Goal: Task Accomplishment & Management: Manage account settings

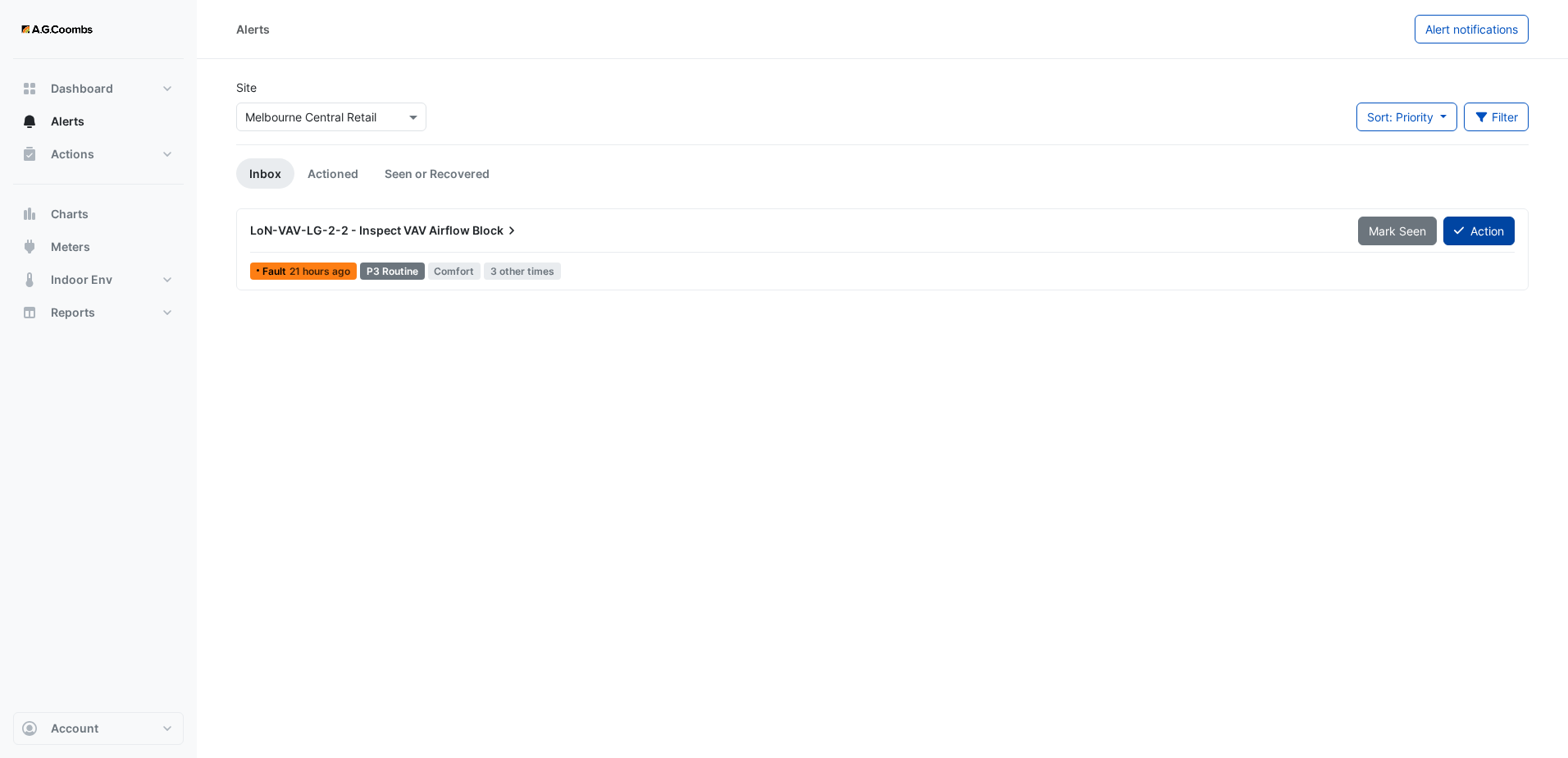
click at [1496, 233] on button "Action" at bounding box center [1479, 231] width 72 height 29
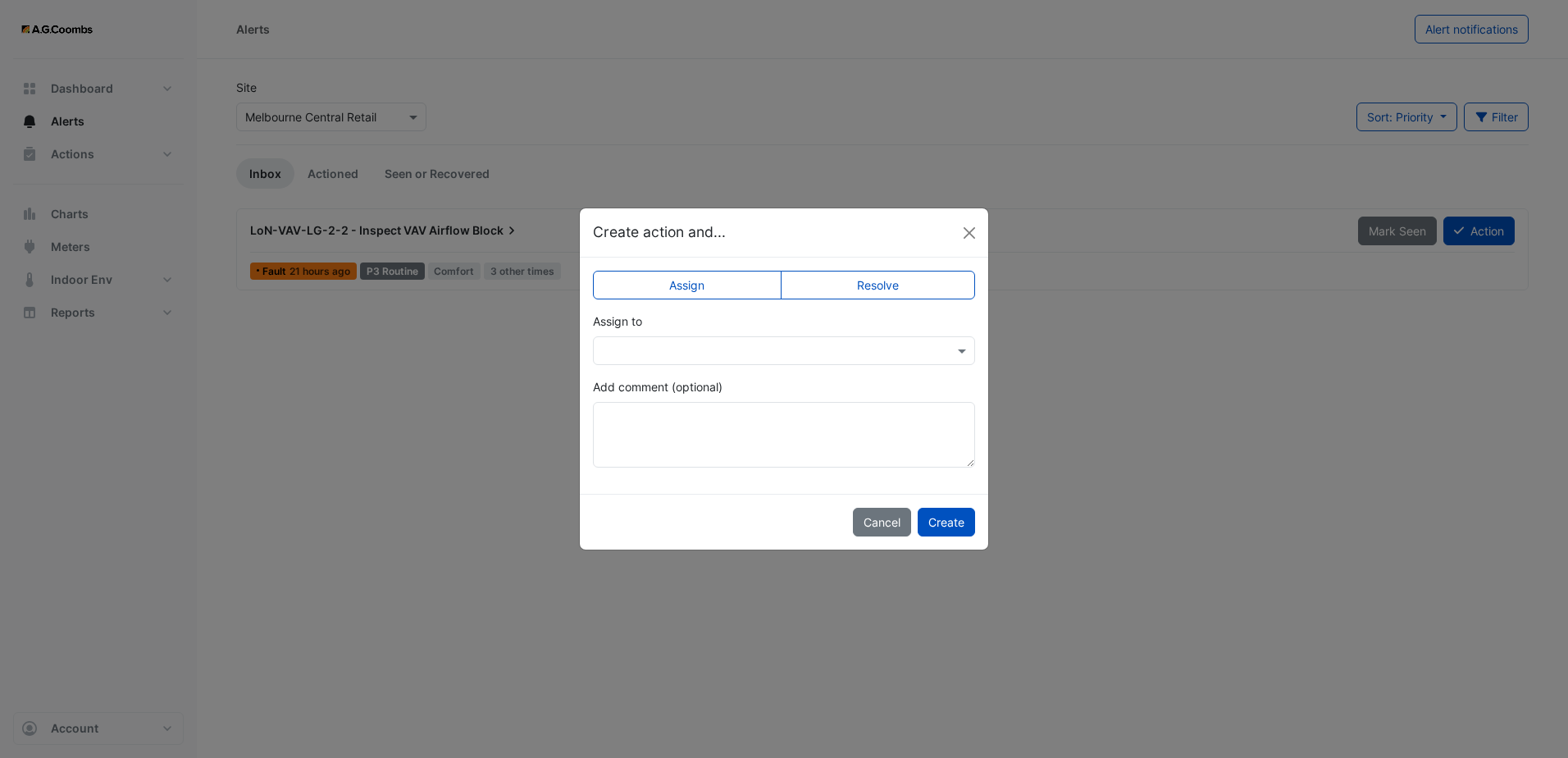
click at [655, 356] on input "text" at bounding box center [768, 351] width 332 height 17
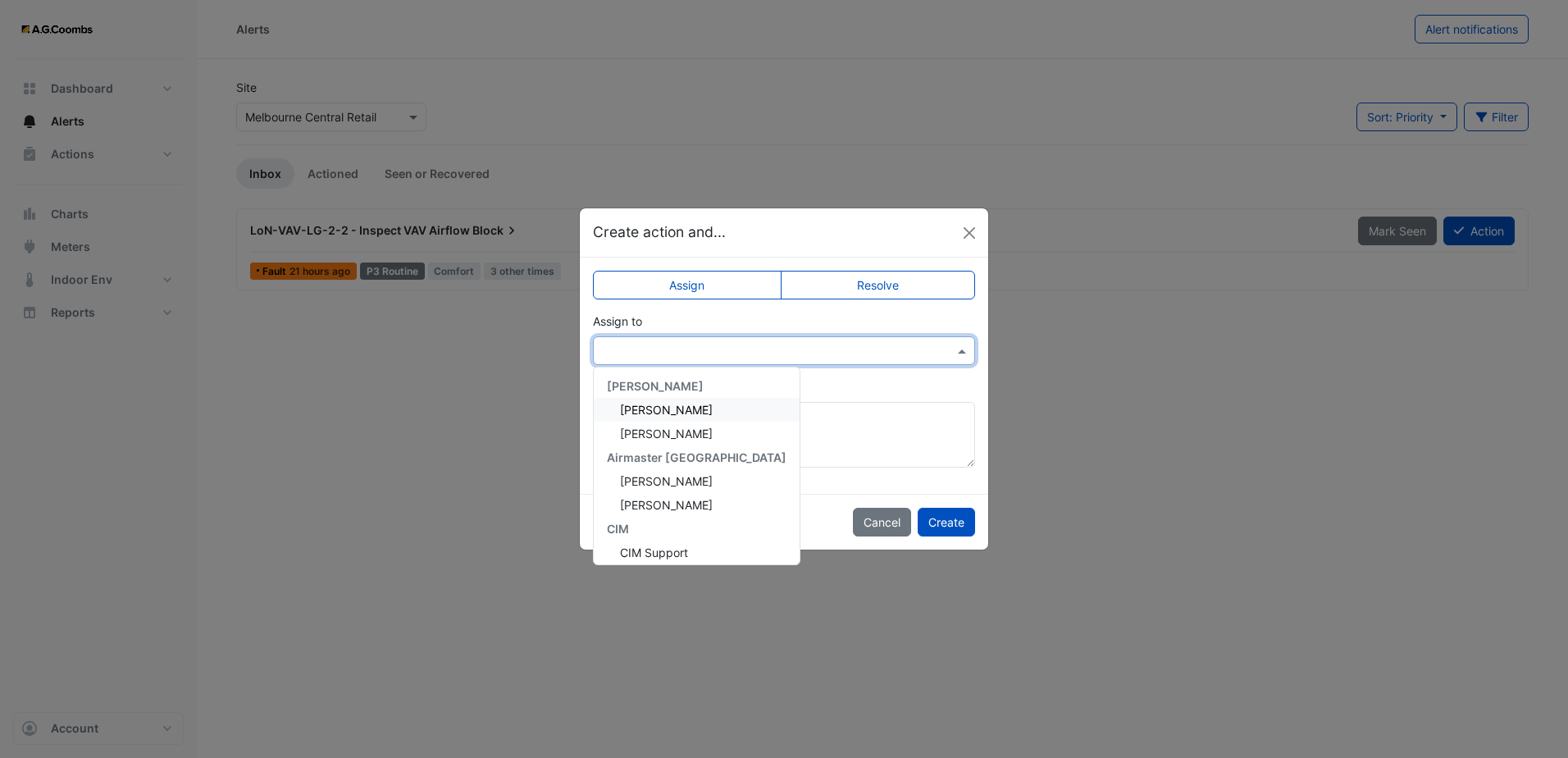
click at [667, 414] on span "[PERSON_NAME]" at bounding box center [667, 409] width 93 height 14
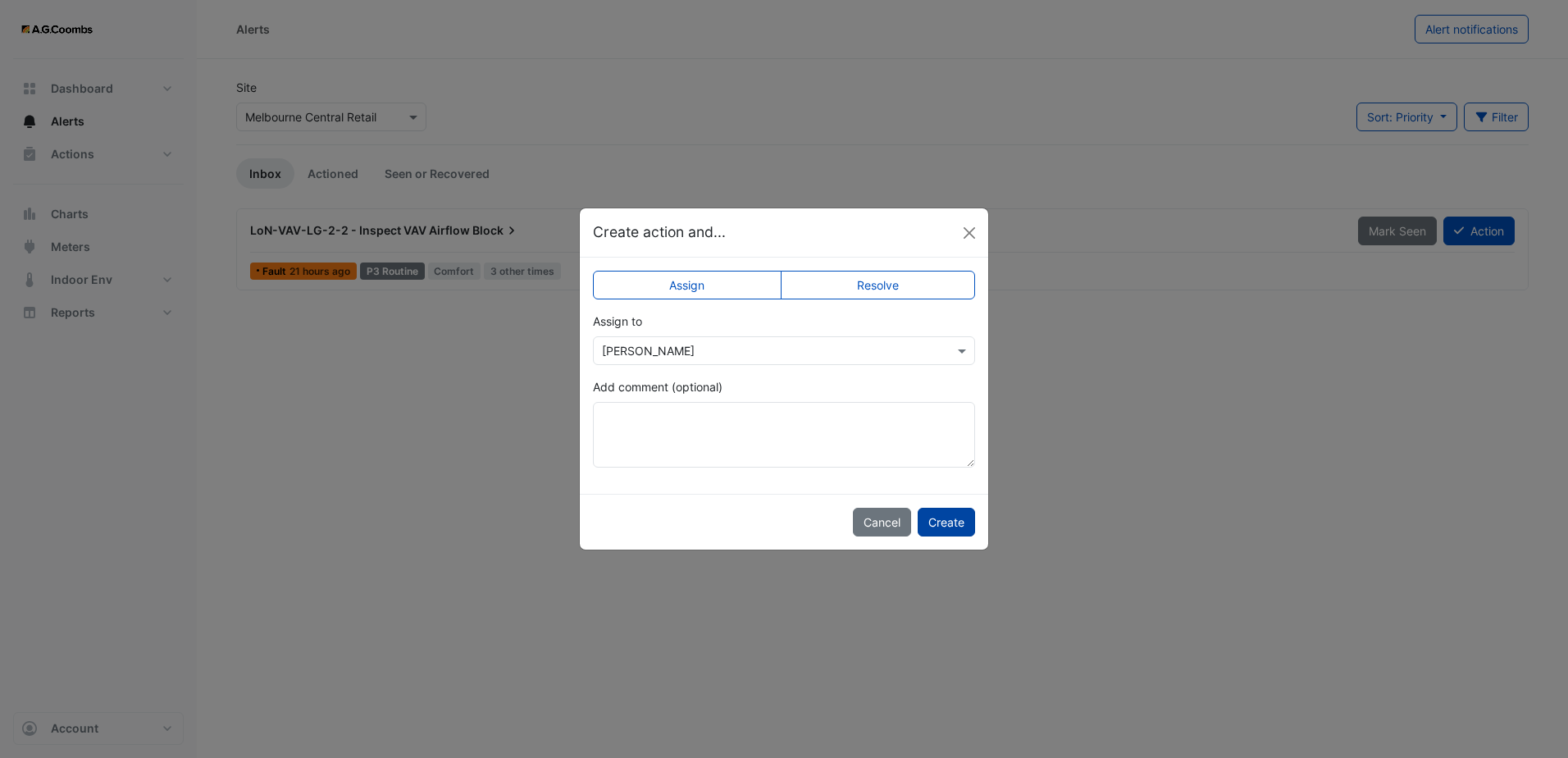
click at [956, 526] on button "Create" at bounding box center [946, 523] width 57 height 29
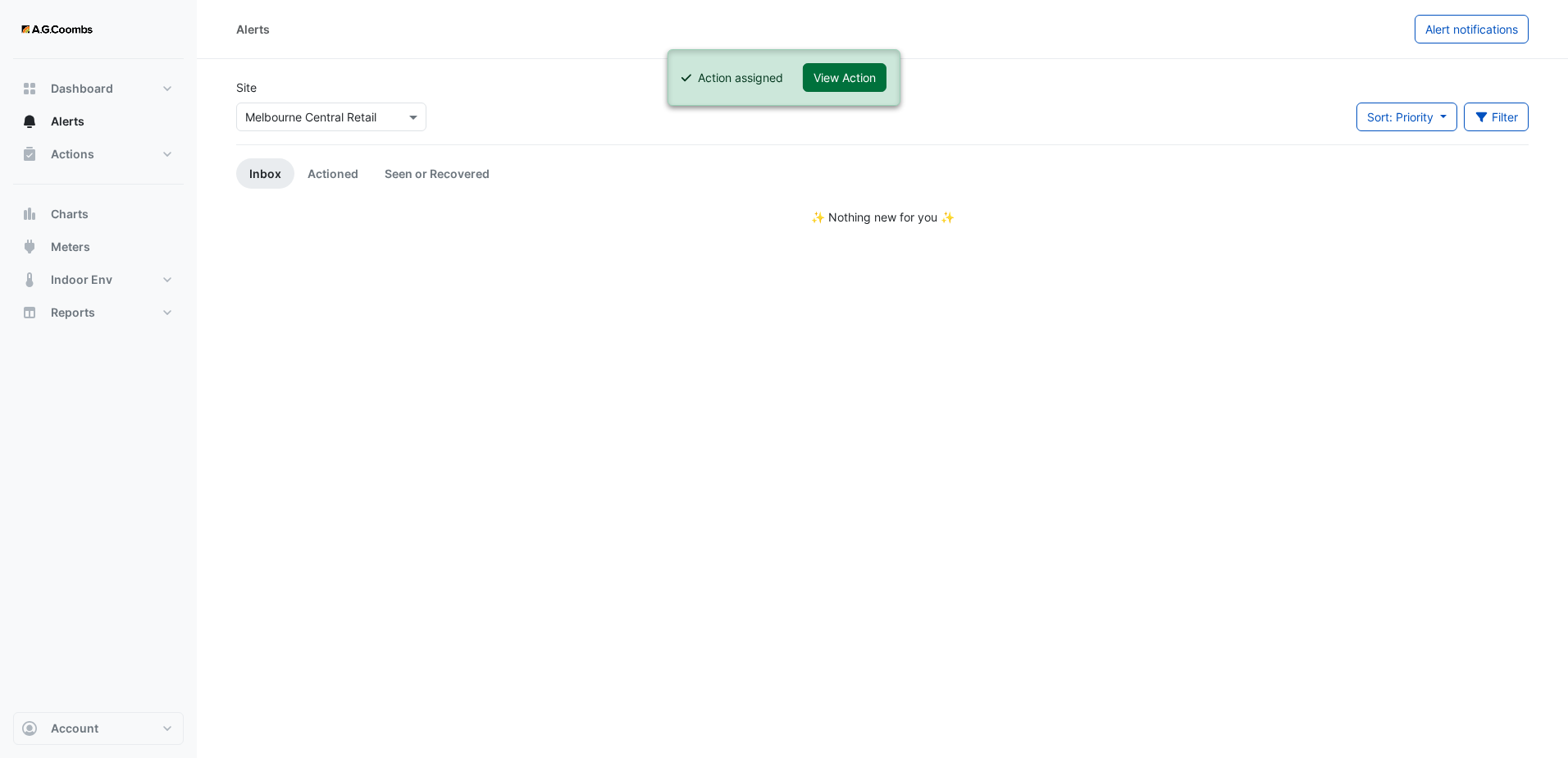
click at [866, 79] on button "View Action" at bounding box center [845, 78] width 84 height 29
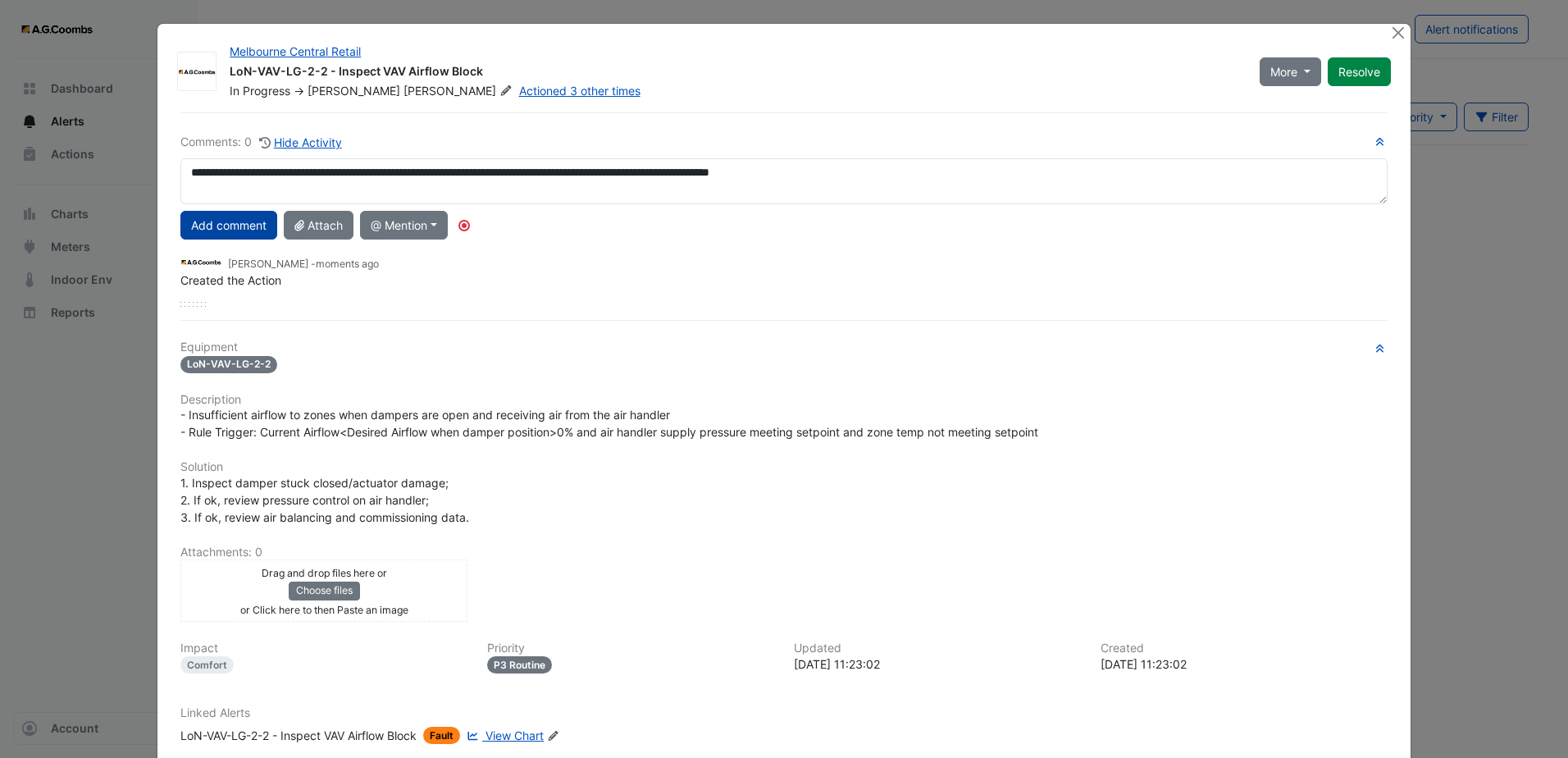
type textarea "**********"
click at [206, 214] on button "Add comment" at bounding box center [229, 225] width 97 height 29
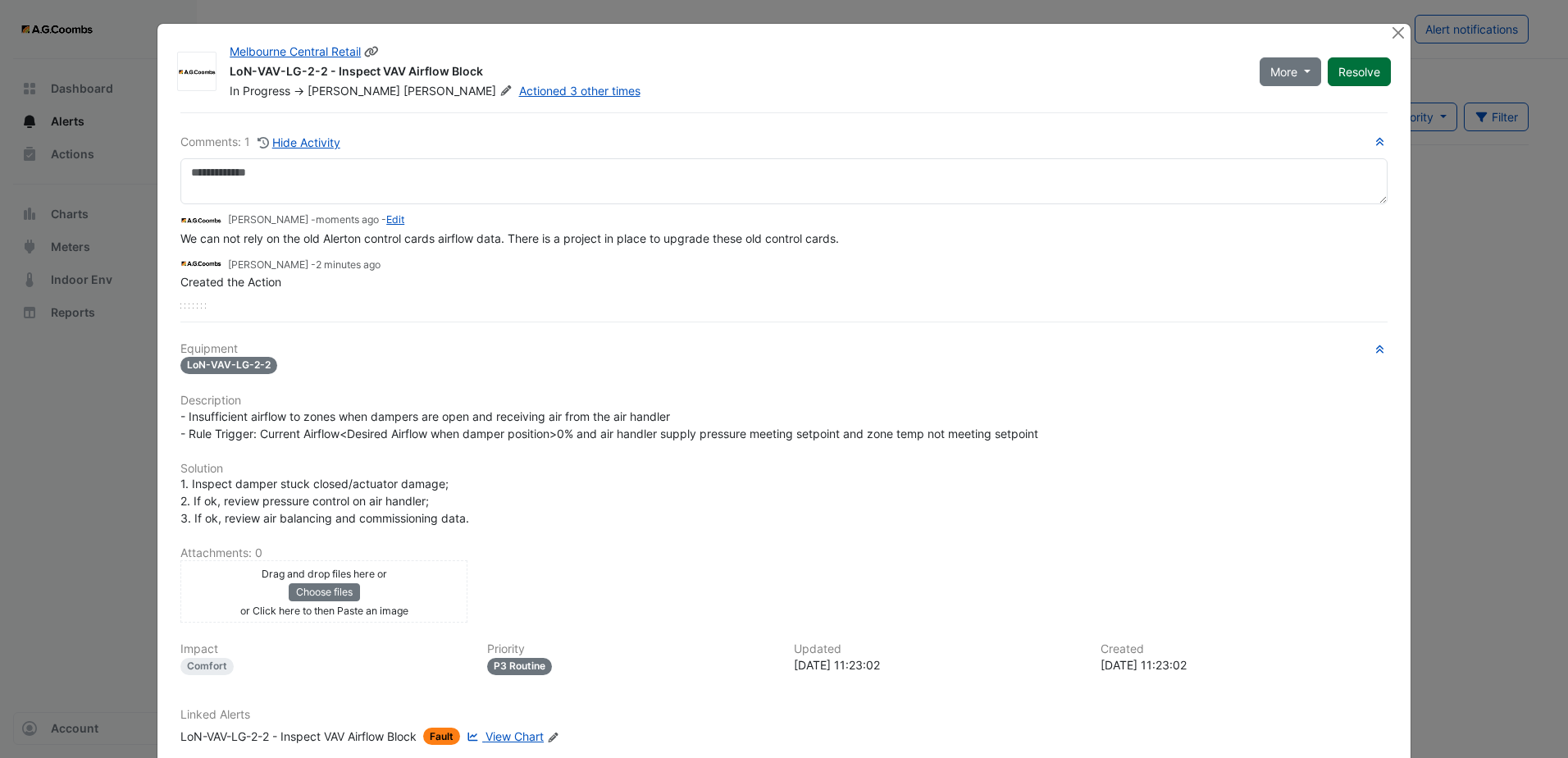
click at [1350, 67] on button "Resolve" at bounding box center [1360, 72] width 64 height 29
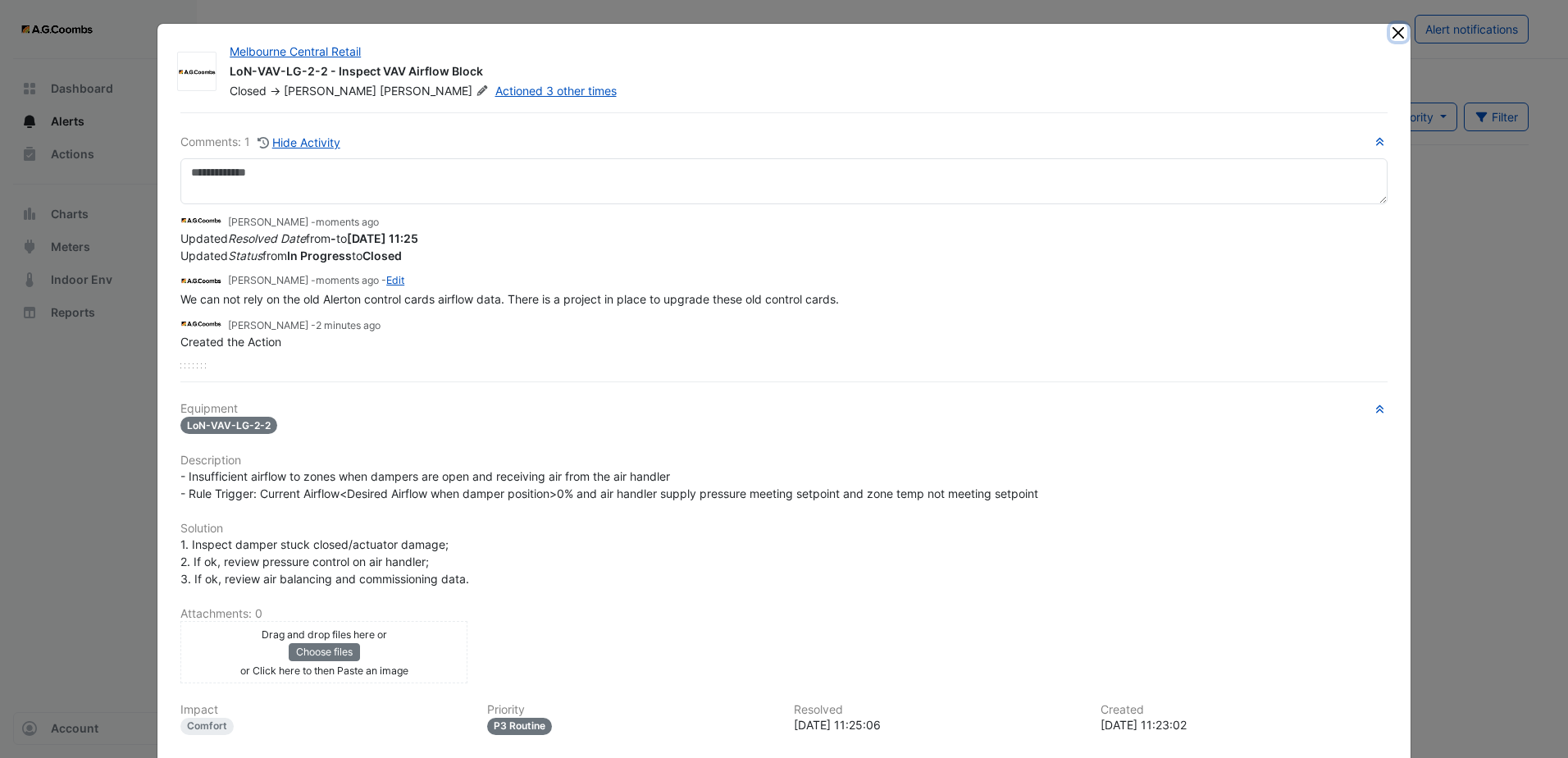
click at [1397, 32] on button "Close" at bounding box center [1398, 32] width 17 height 17
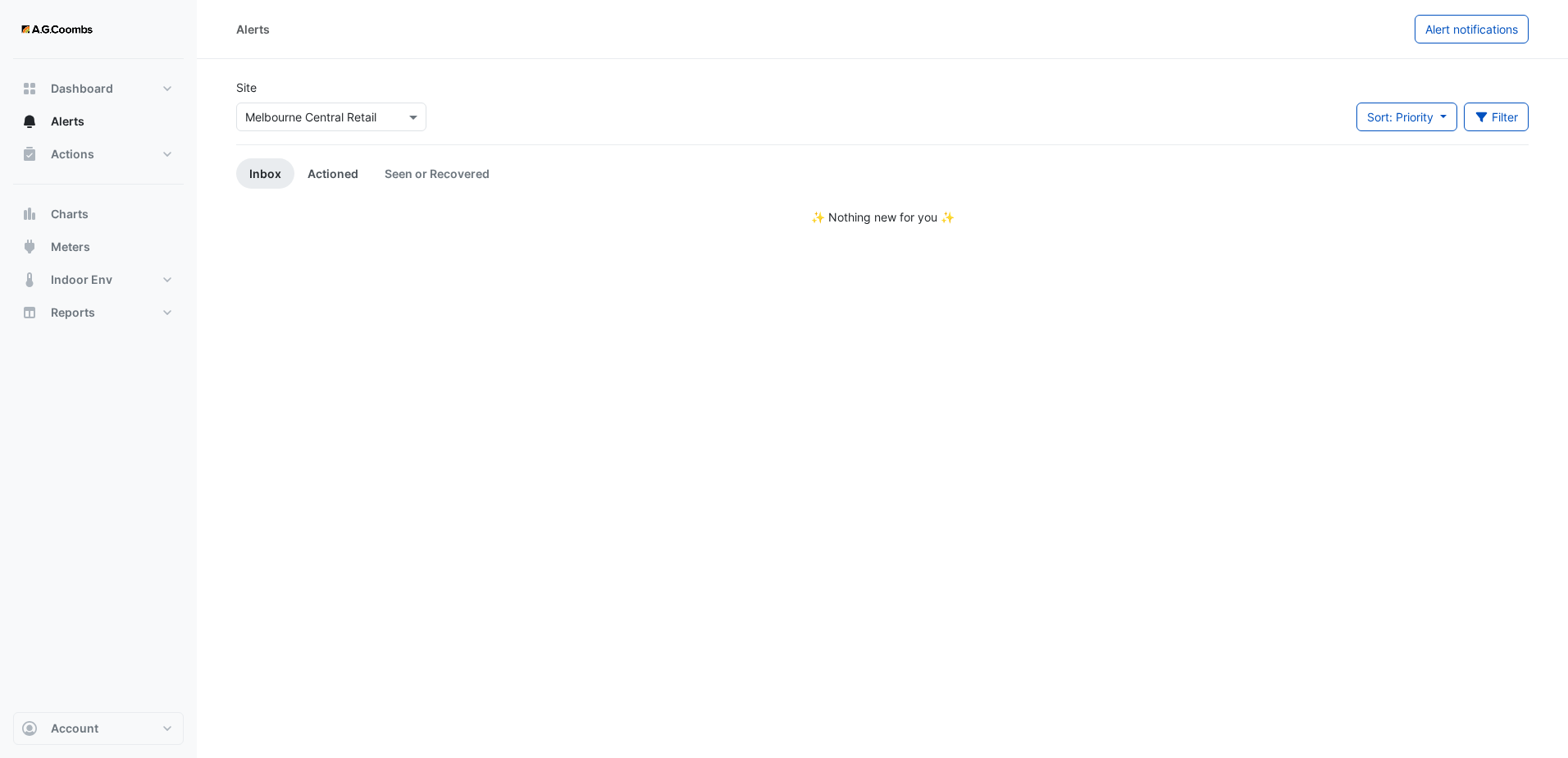
click at [330, 167] on link "Actioned" at bounding box center [332, 173] width 77 height 30
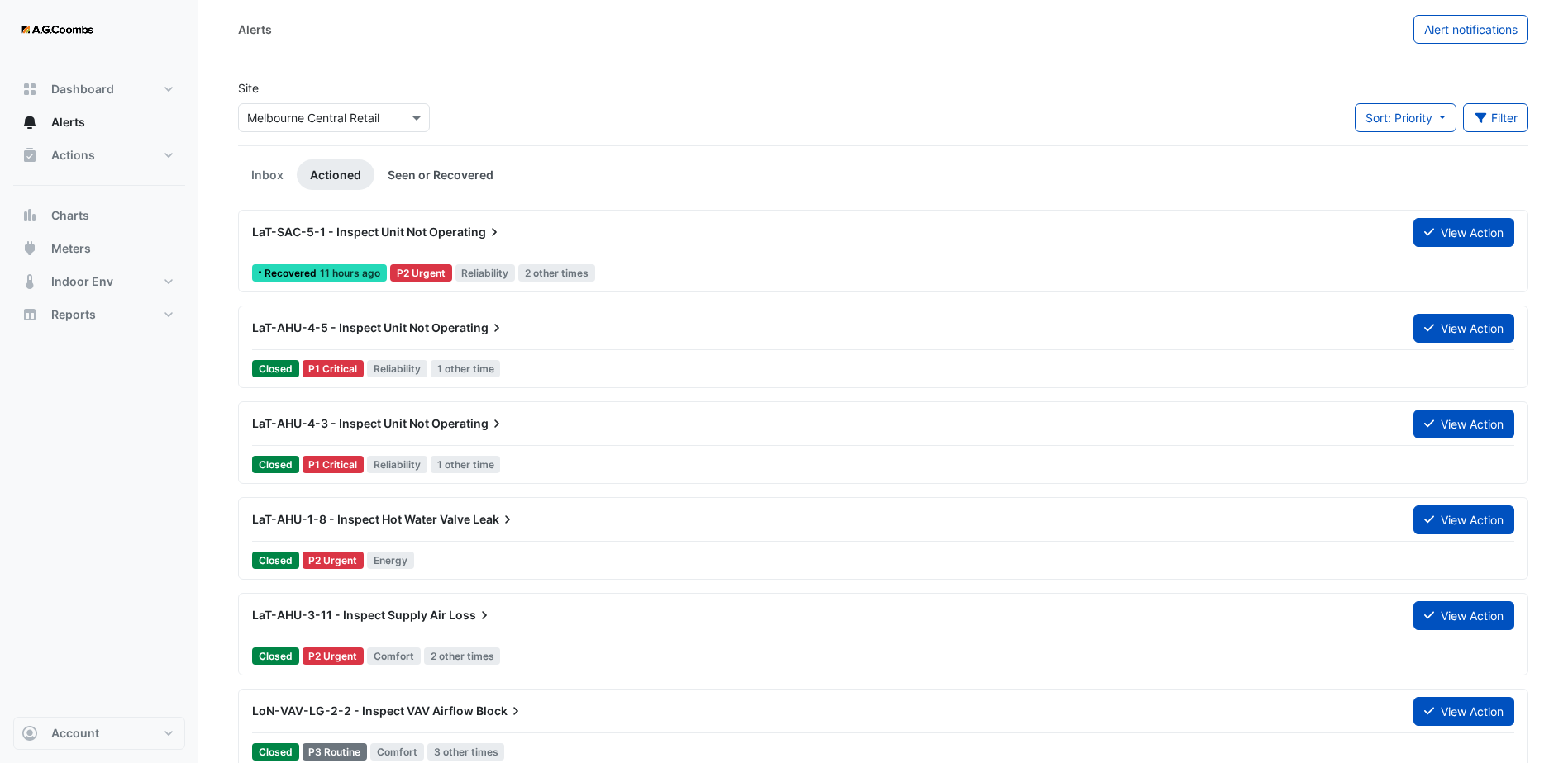
click at [438, 174] on link "Seen or Recovered" at bounding box center [440, 174] width 132 height 30
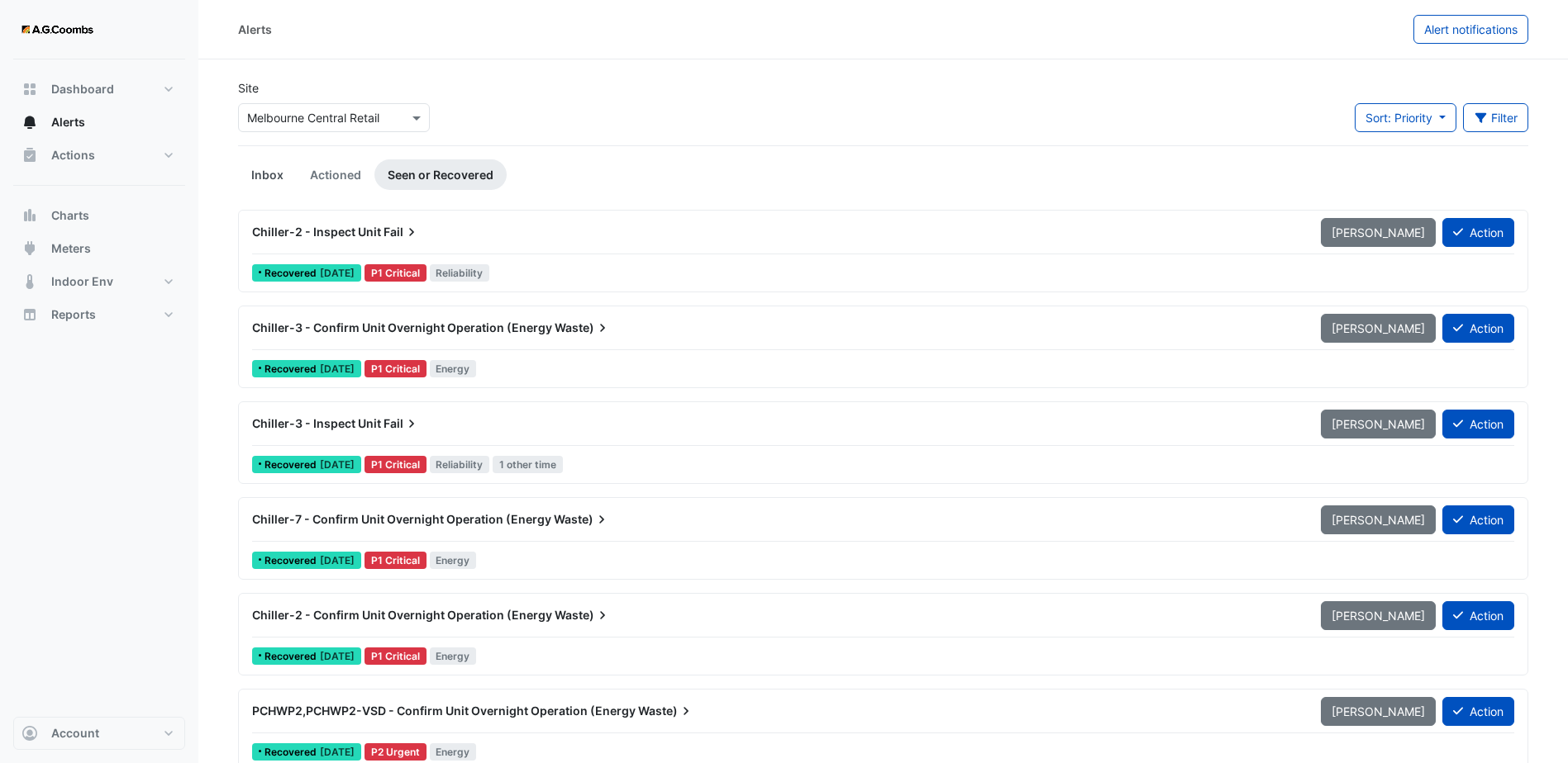
click at [267, 171] on link "Inbox" at bounding box center [267, 174] width 59 height 30
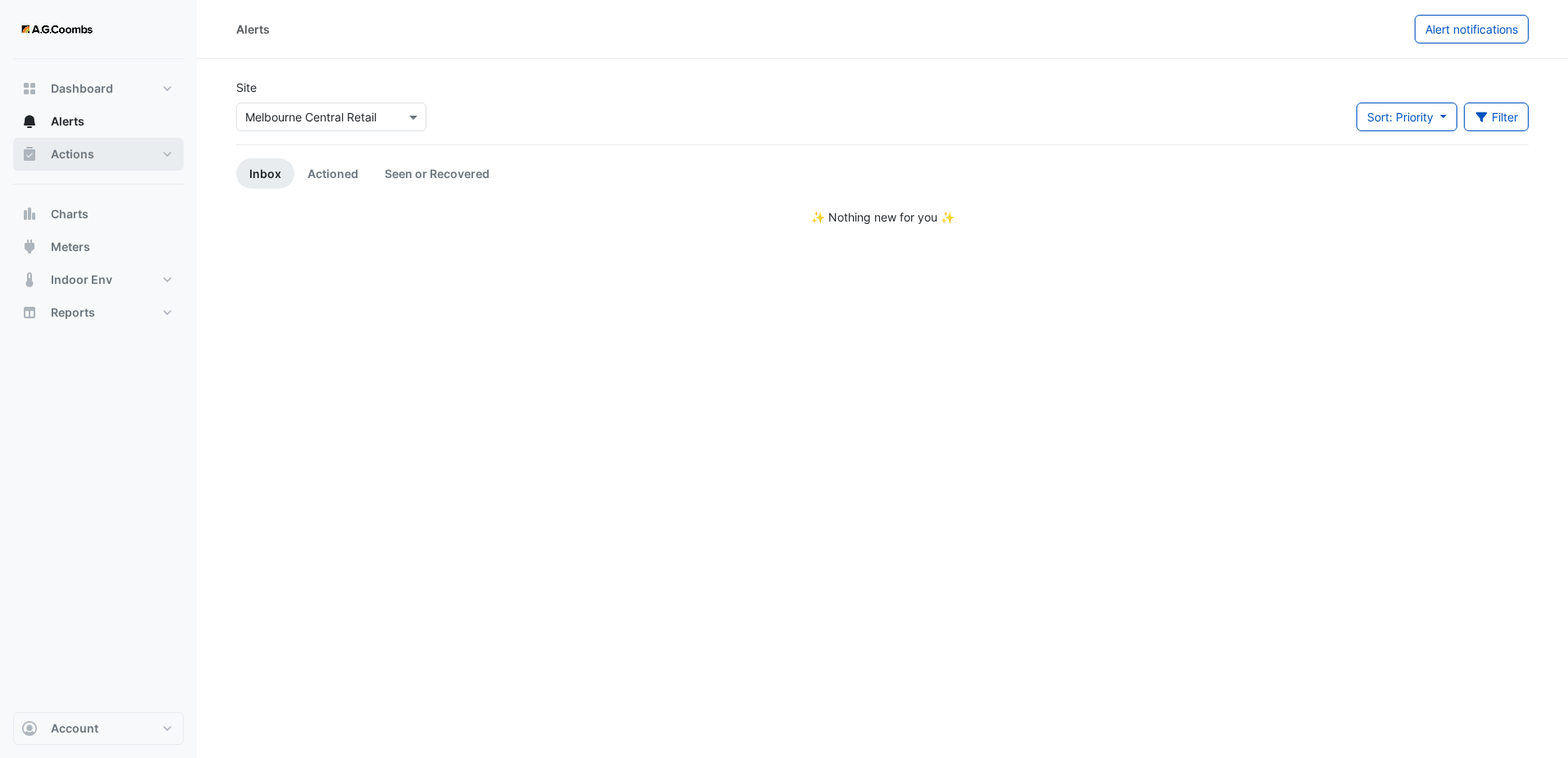
click at [103, 157] on button "Actions" at bounding box center [98, 155] width 171 height 33
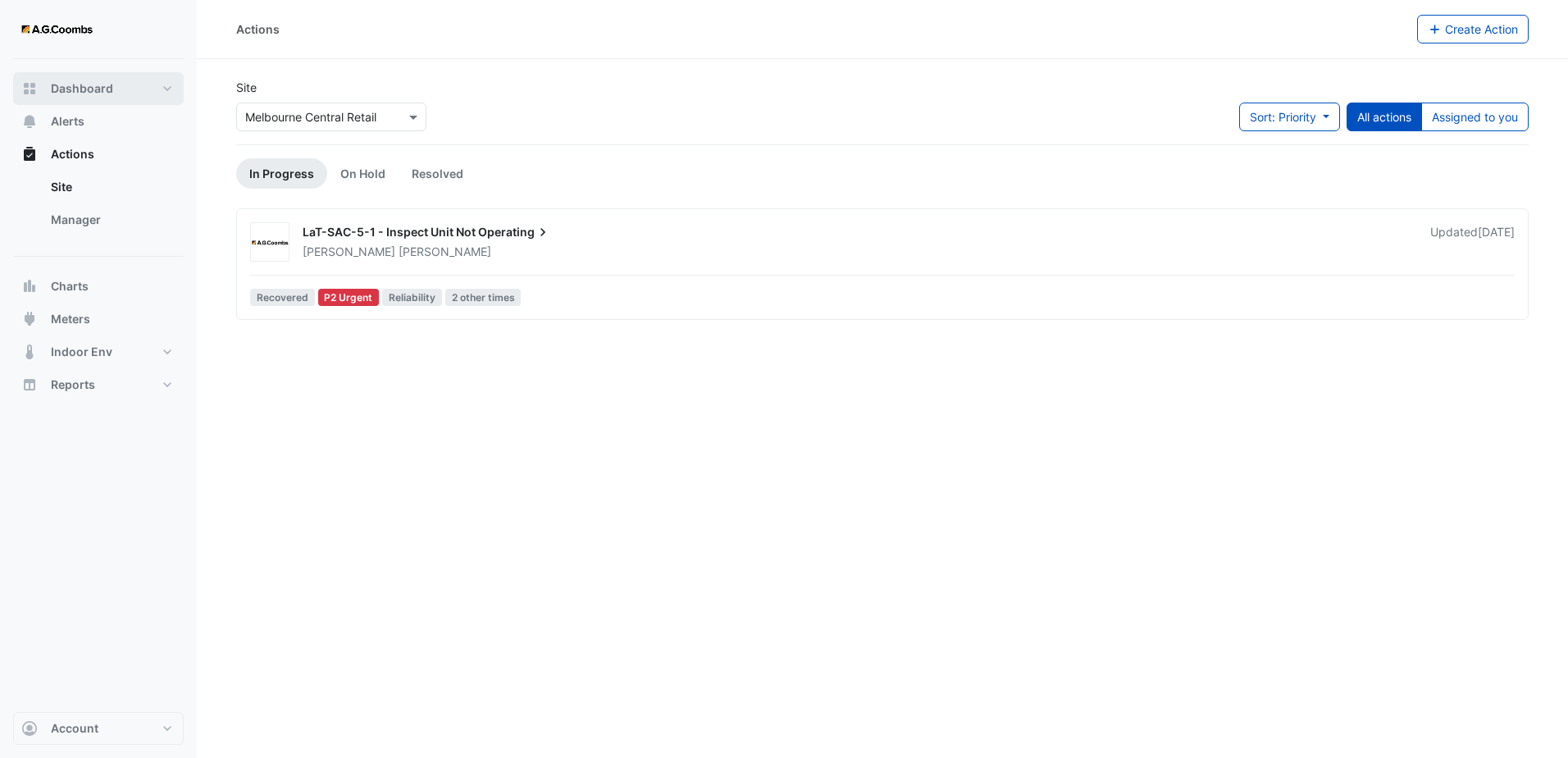
click at [104, 95] on span "Dashboard" at bounding box center [82, 88] width 63 height 16
select select "**"
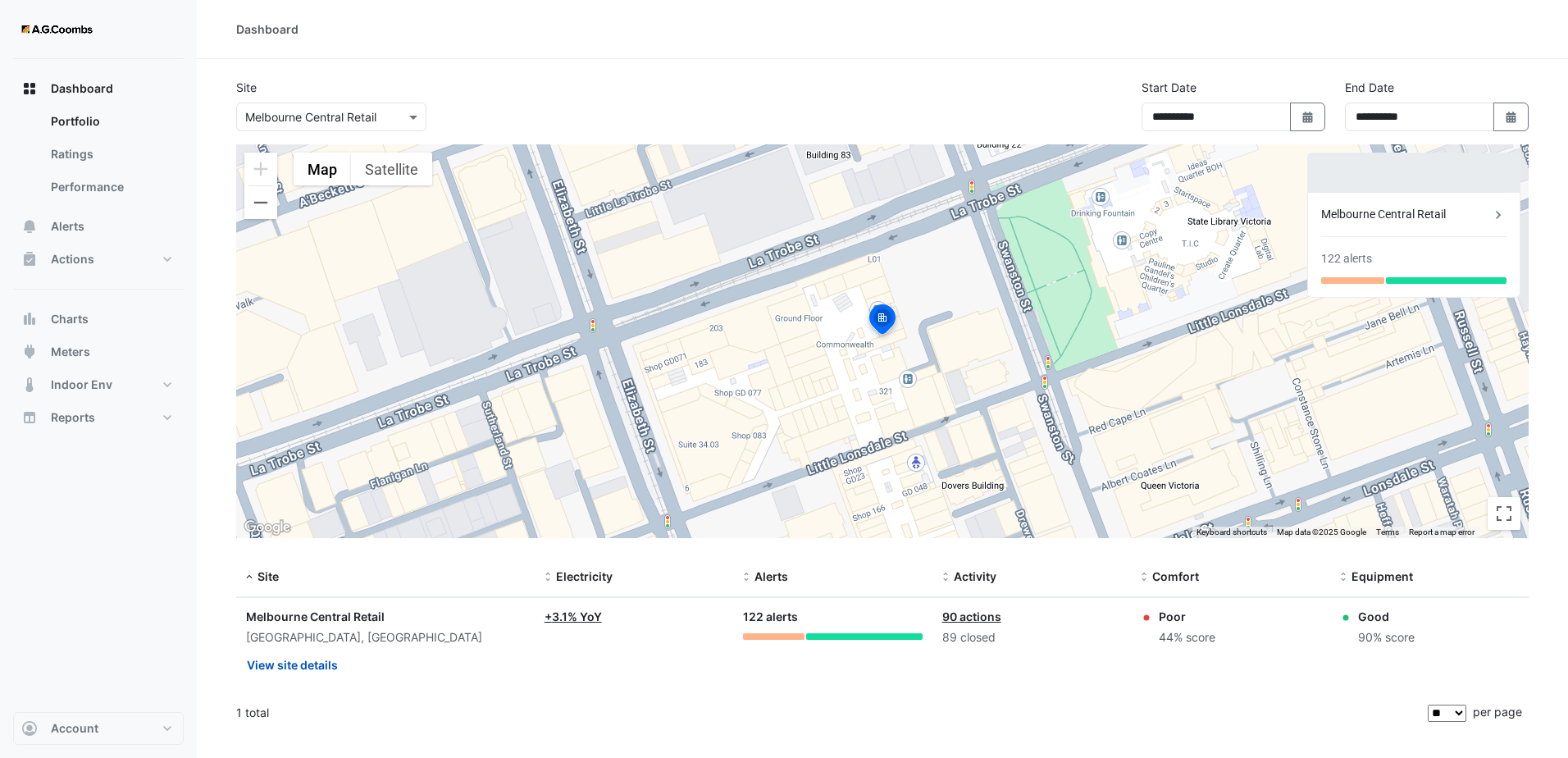
click at [960, 641] on div "89 closed" at bounding box center [1031, 638] width 179 height 19
click at [959, 638] on div "89 closed" at bounding box center [1031, 638] width 179 height 19
click at [954, 633] on div "89 closed" at bounding box center [1031, 638] width 179 height 19
click at [973, 616] on link "90 actions" at bounding box center [971, 616] width 59 height 14
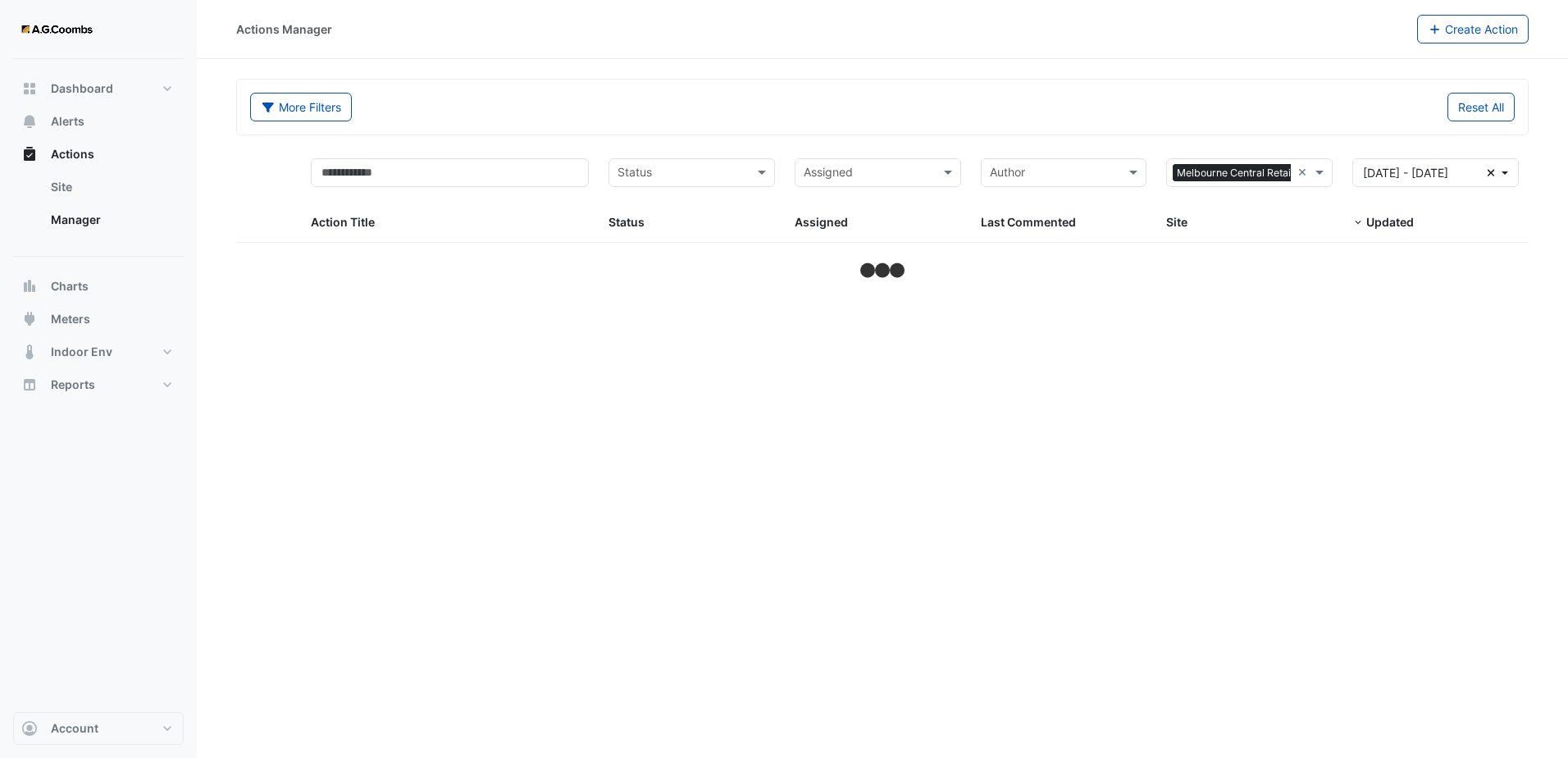
select select "**"
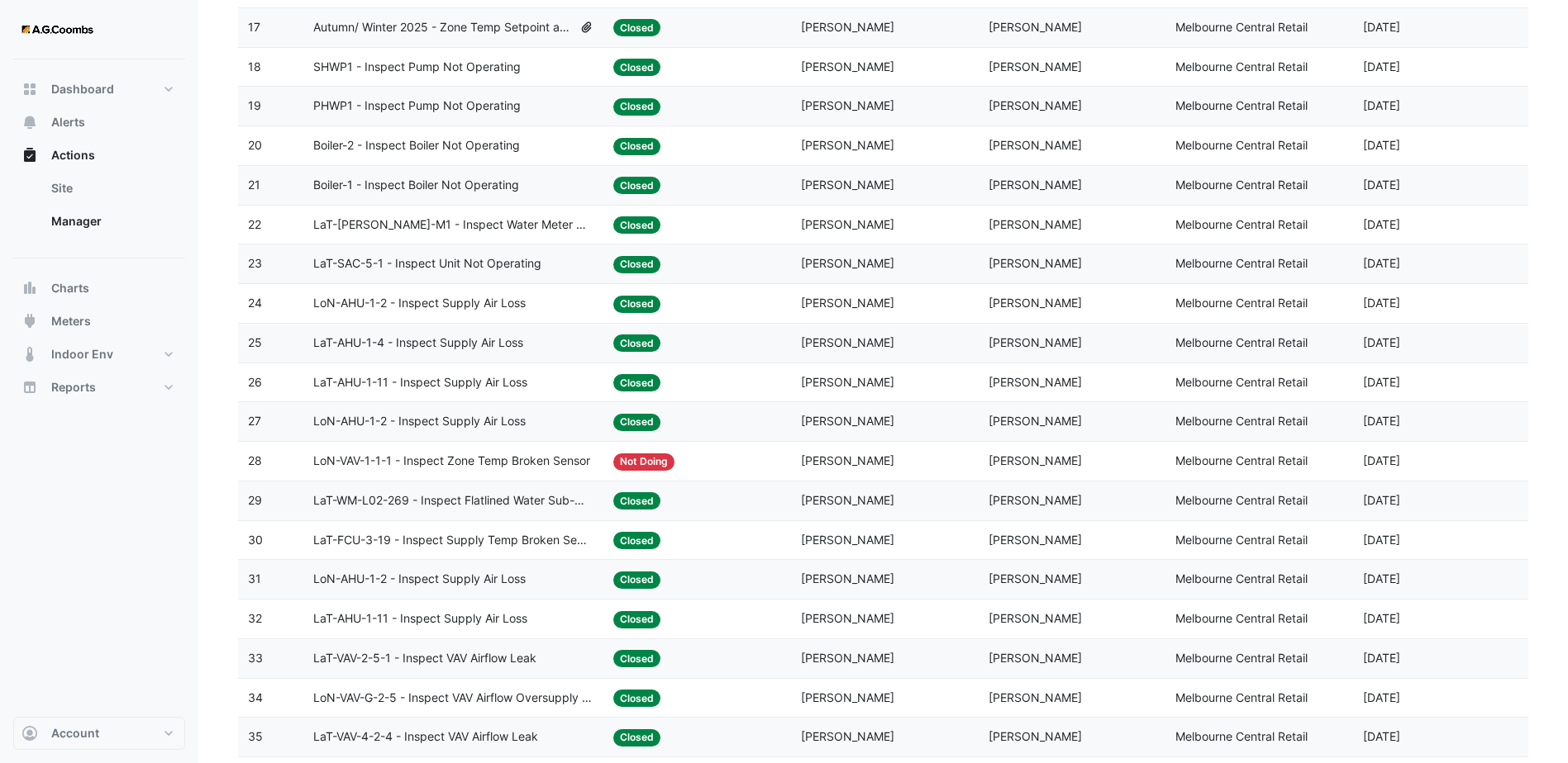
scroll to position [908, 0]
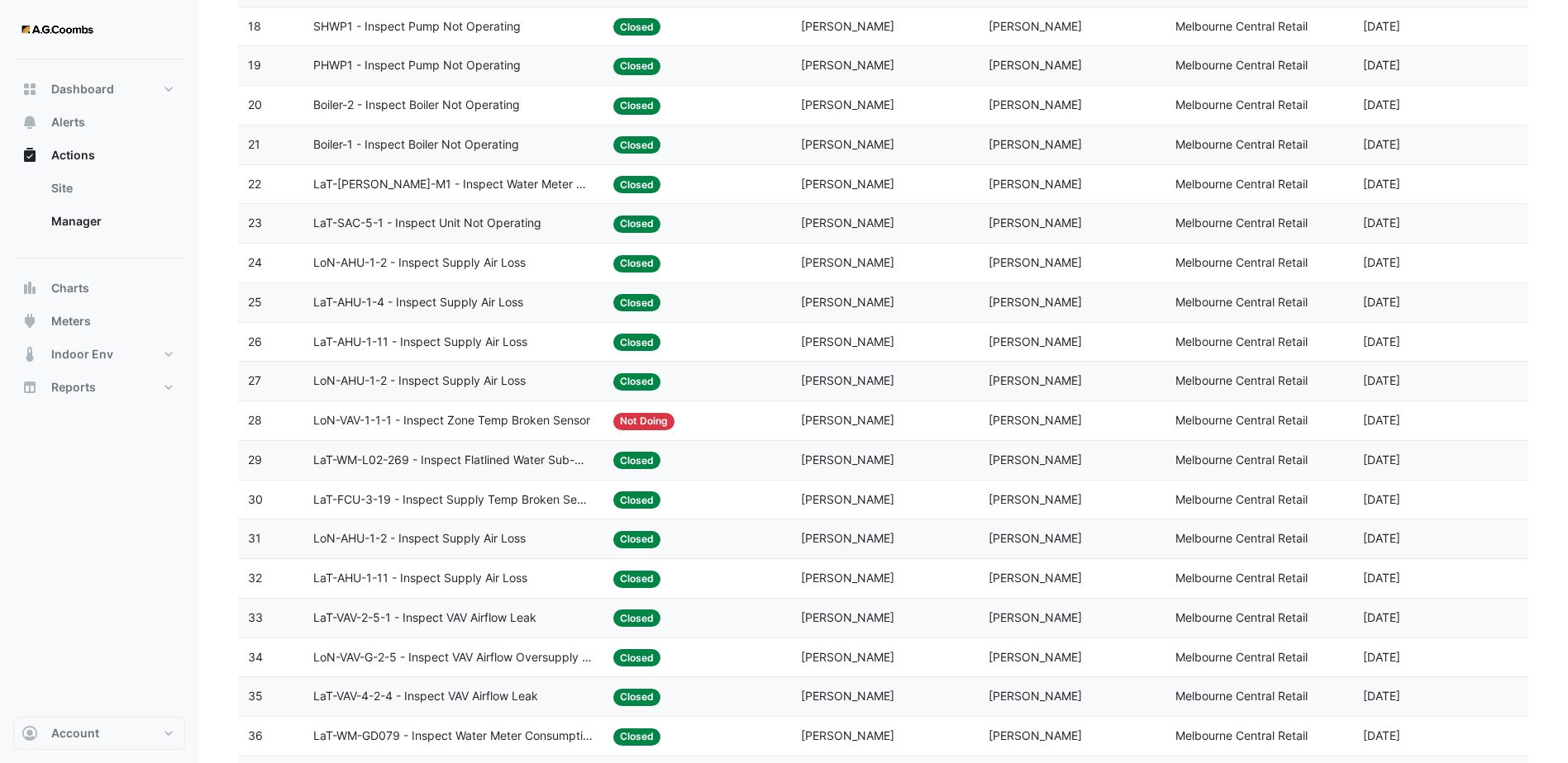
click at [737, 422] on div "Status: Not Doing" at bounding box center [697, 421] width 168 height 19
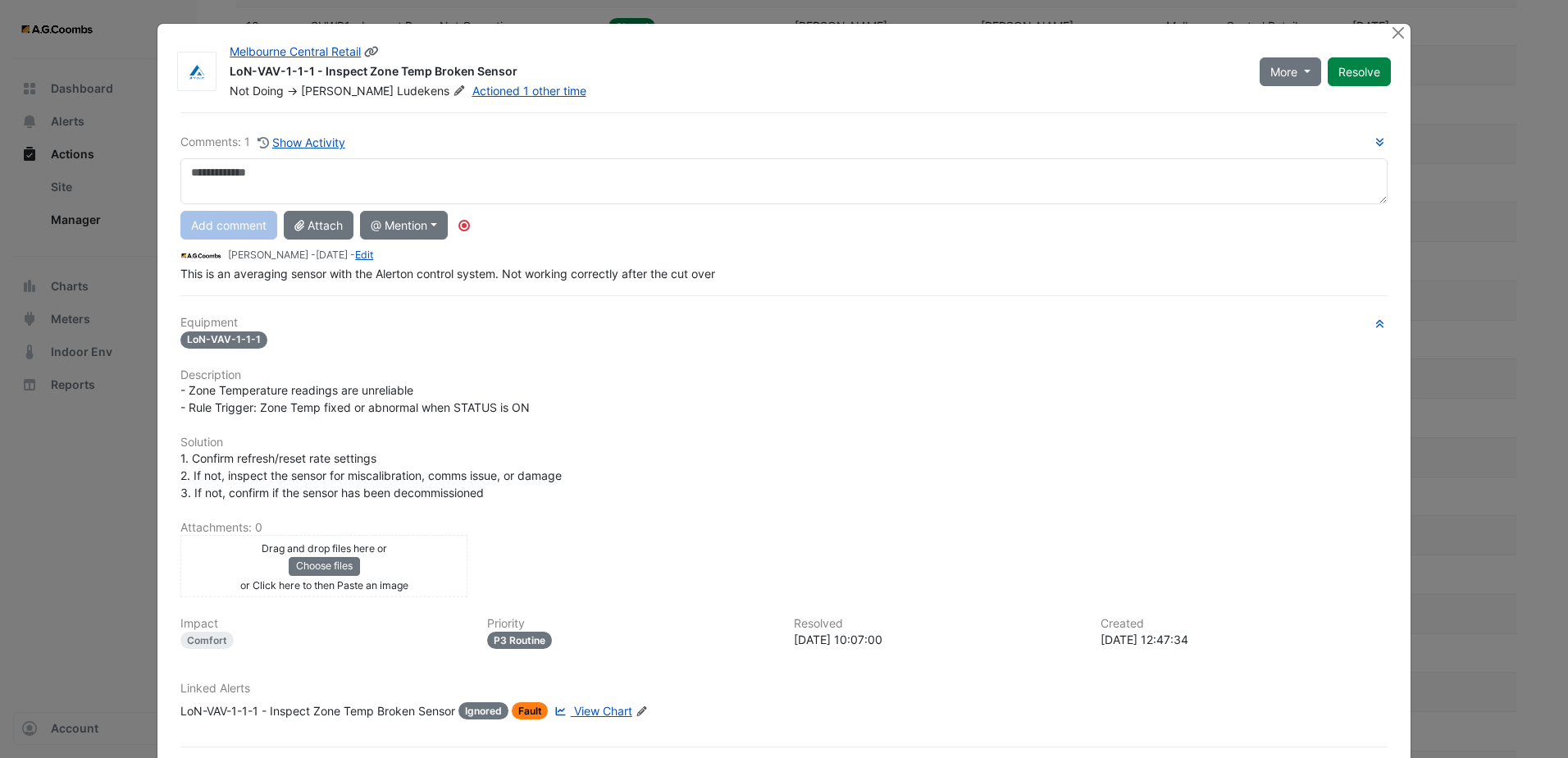
click at [1345, 75] on button "Resolve" at bounding box center [1360, 72] width 64 height 29
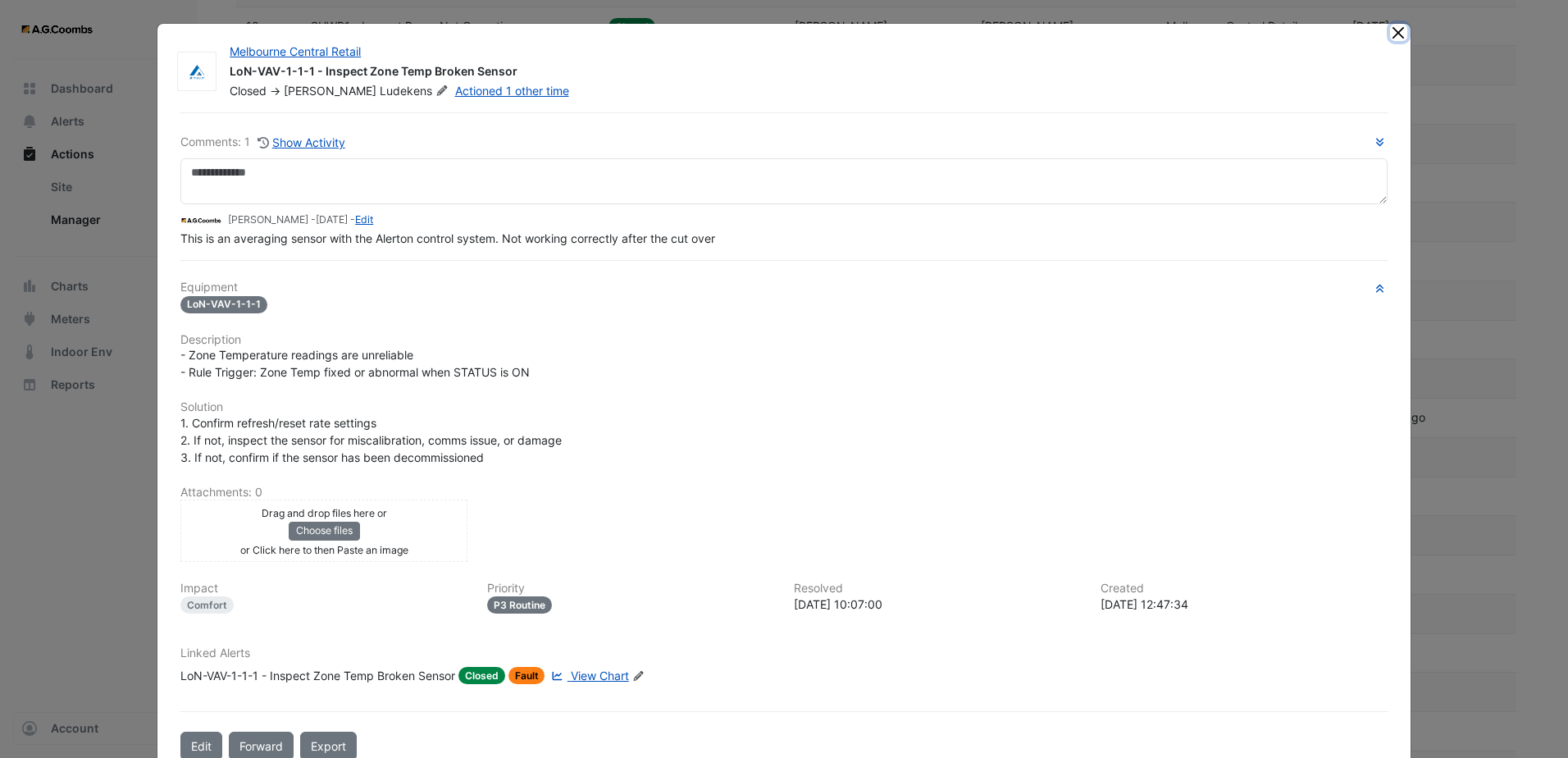
drag, startPoint x: 1391, startPoint y: 34, endPoint x: 1385, endPoint y: 44, distance: 11.7
click at [1391, 35] on button "Close" at bounding box center [1398, 32] width 17 height 17
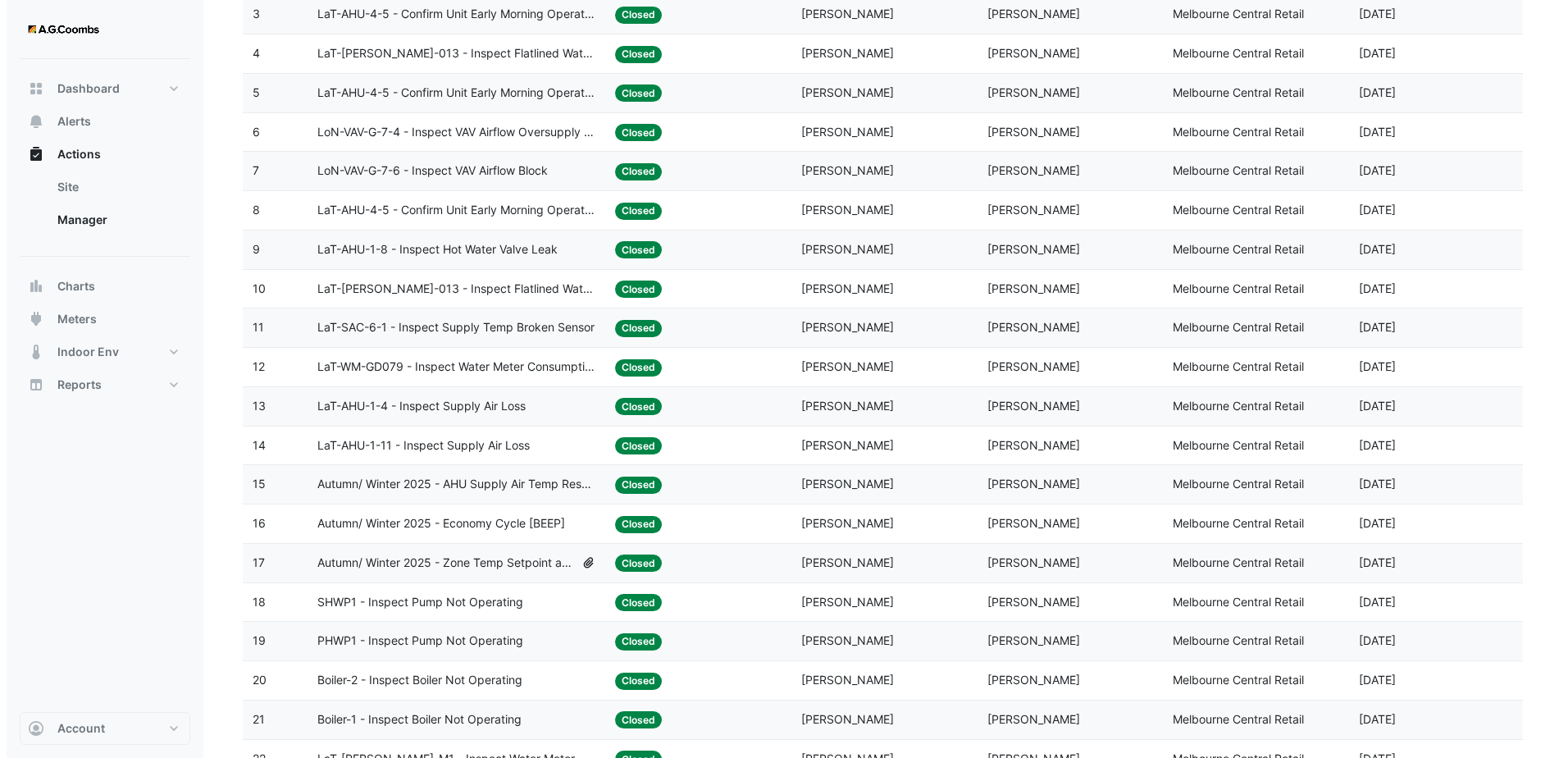
scroll to position [0, 0]
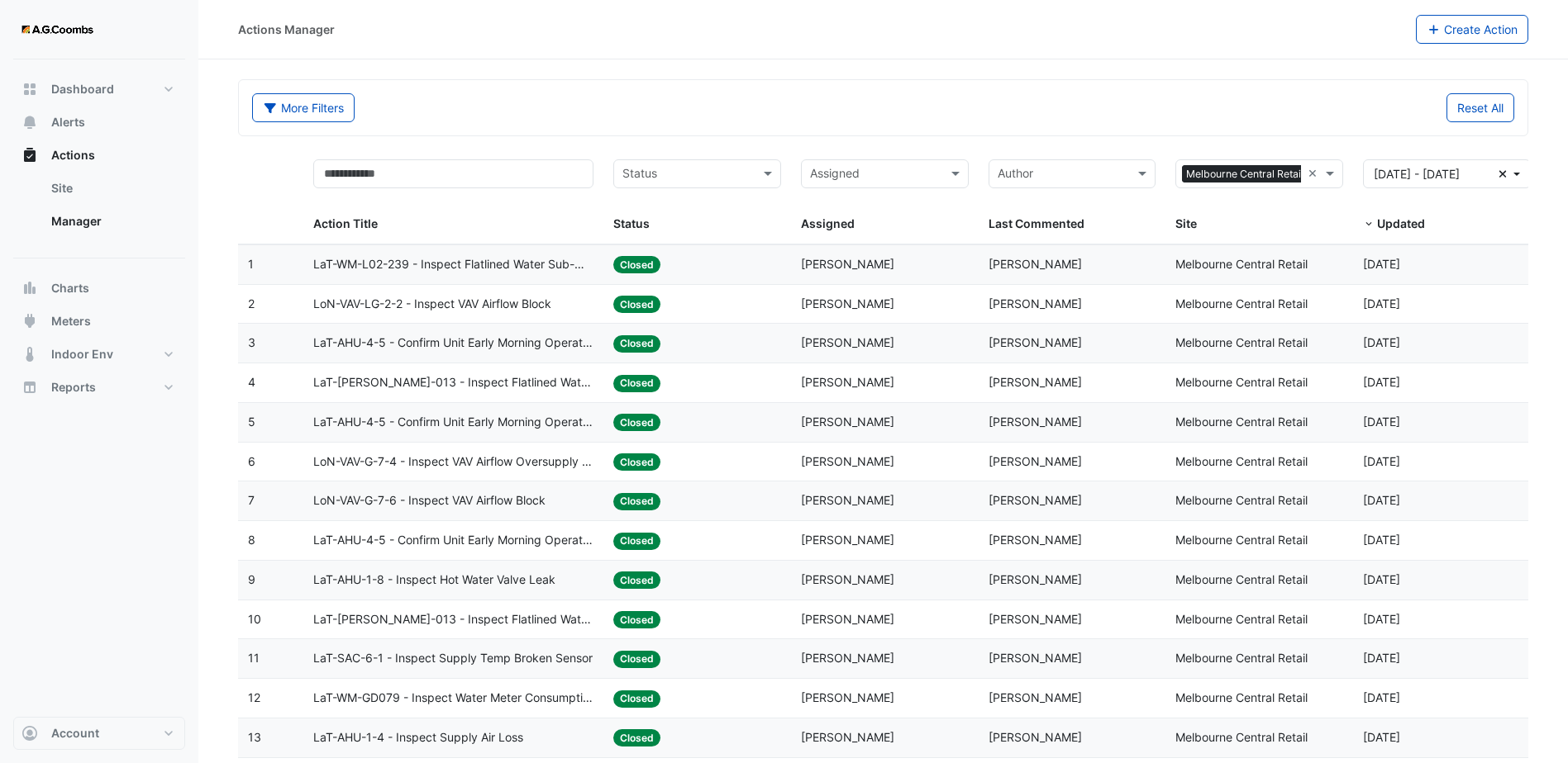
select select "**"
